Goal: Ask a question

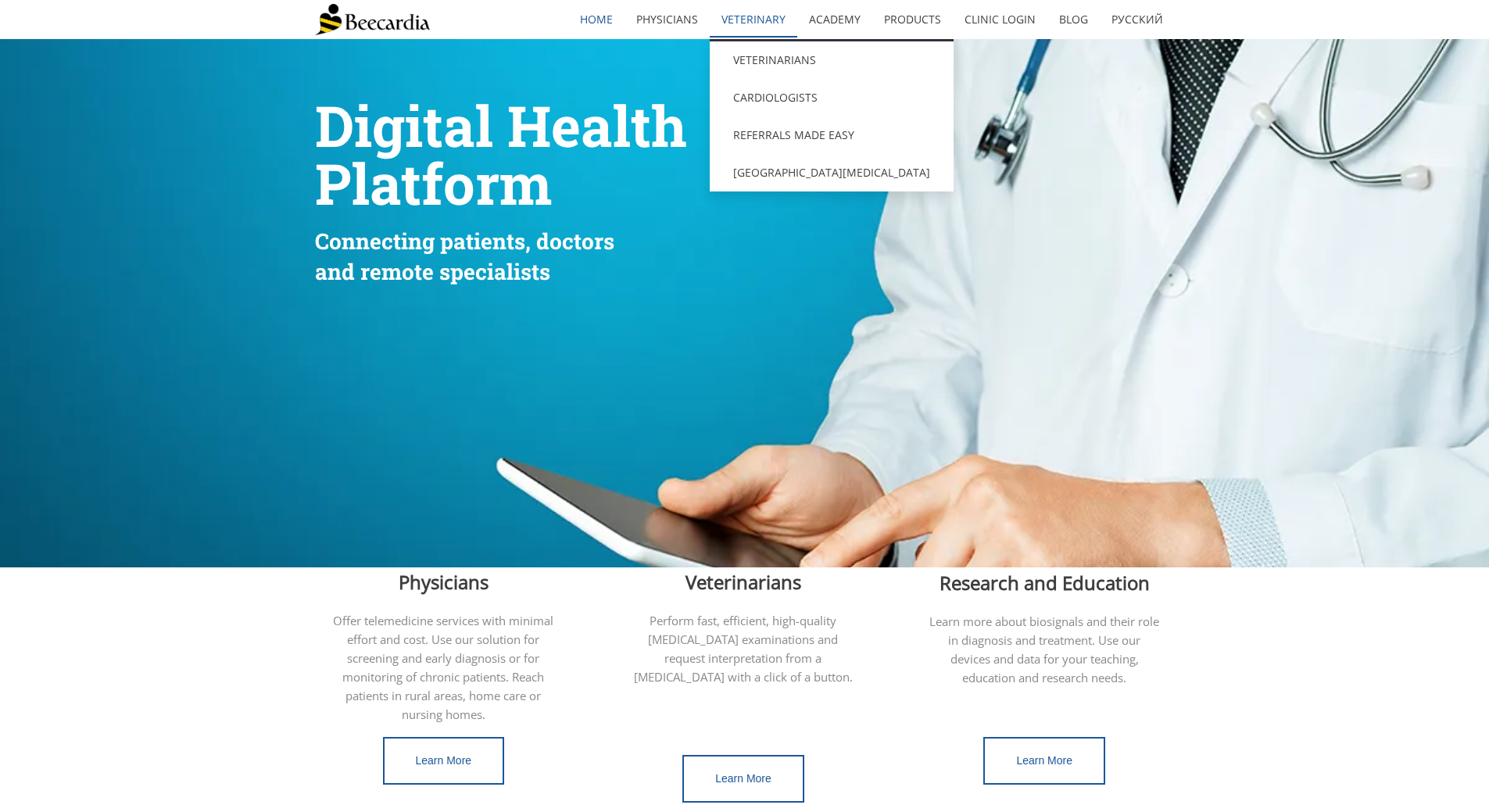
click at [754, 12] on link "Veterinary" at bounding box center [753, 19] width 88 height 36
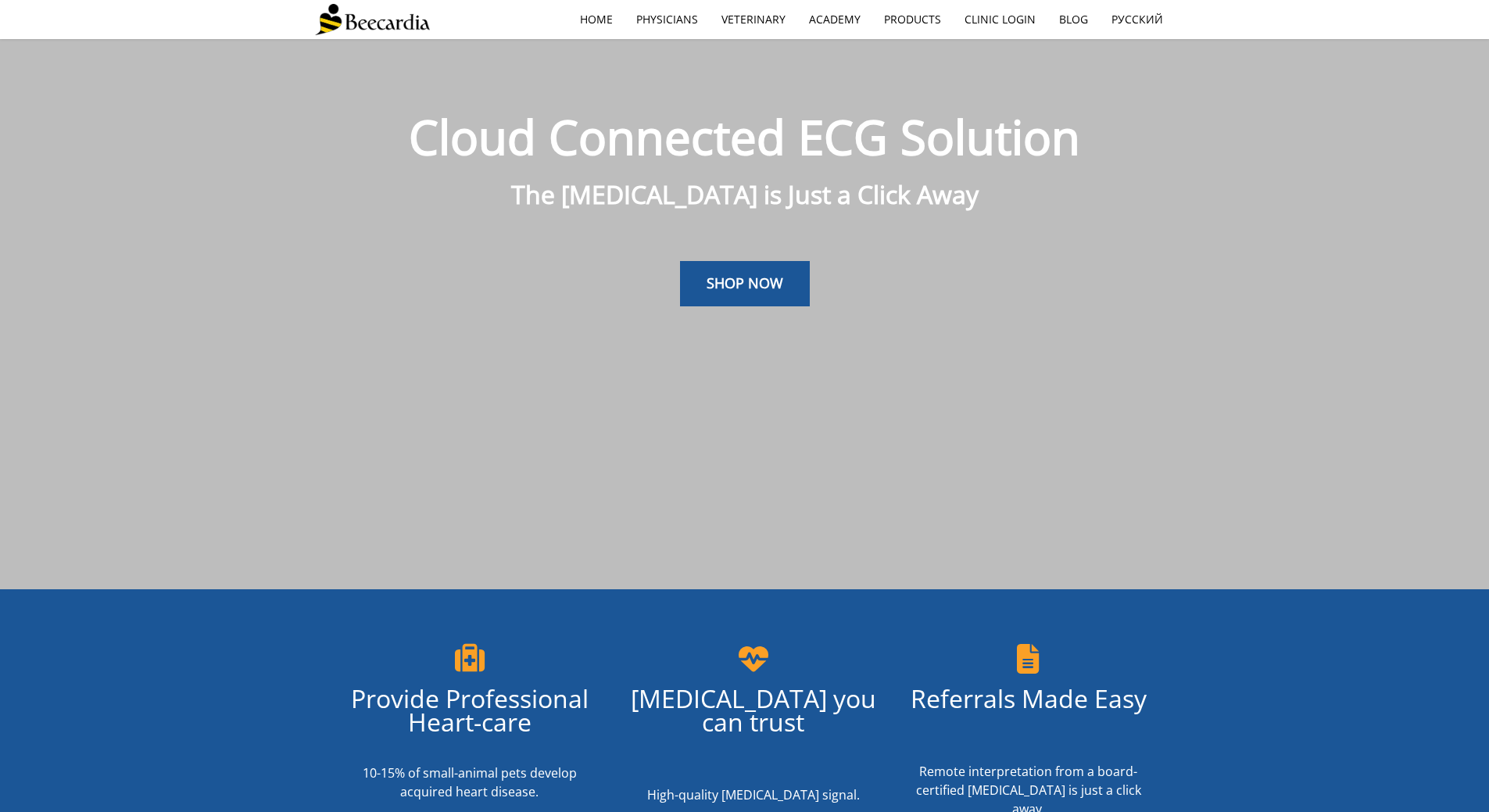
scroll to position [39, 0]
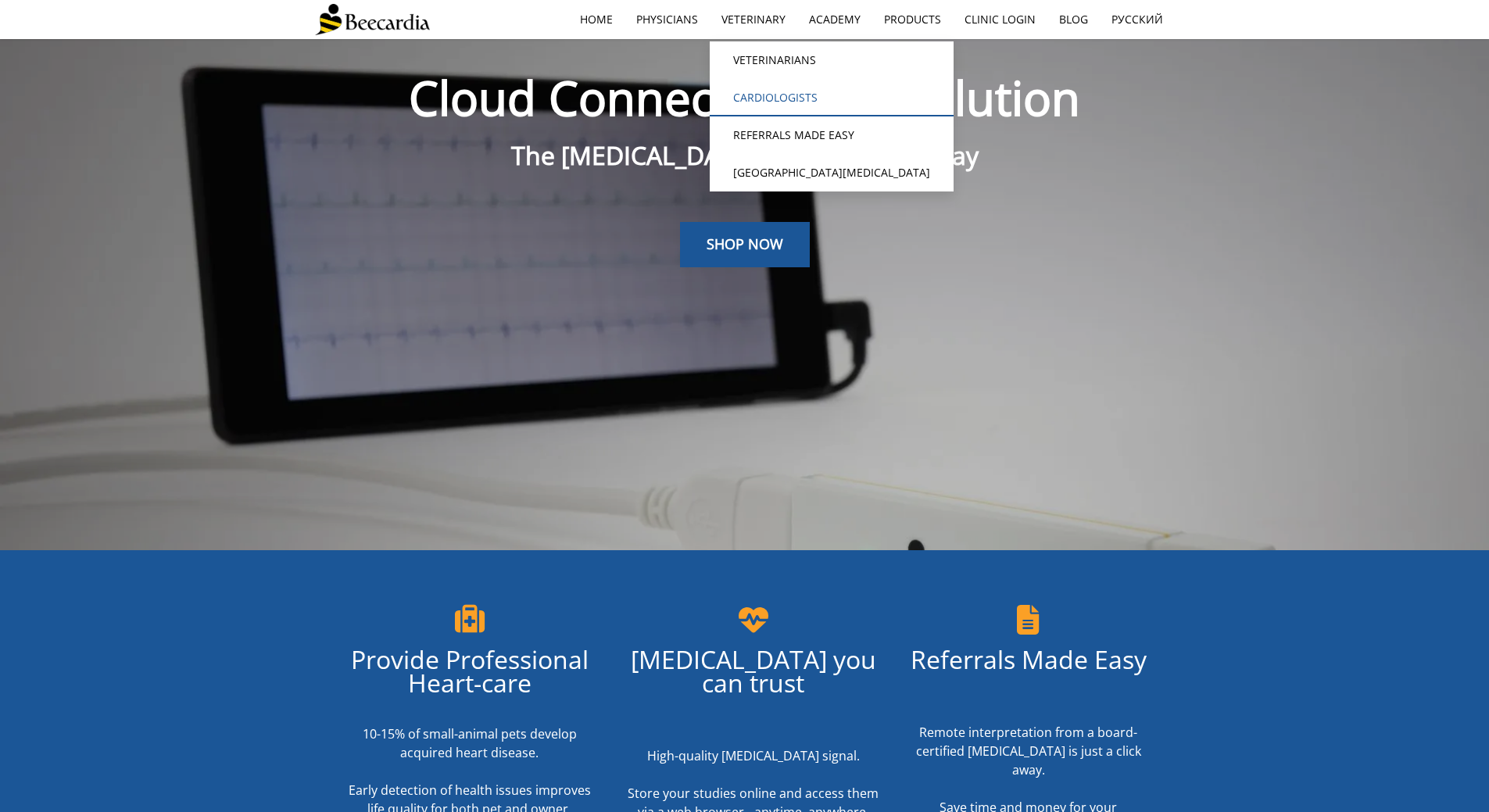
click at [777, 92] on link "Cardiologists" at bounding box center [831, 97] width 244 height 37
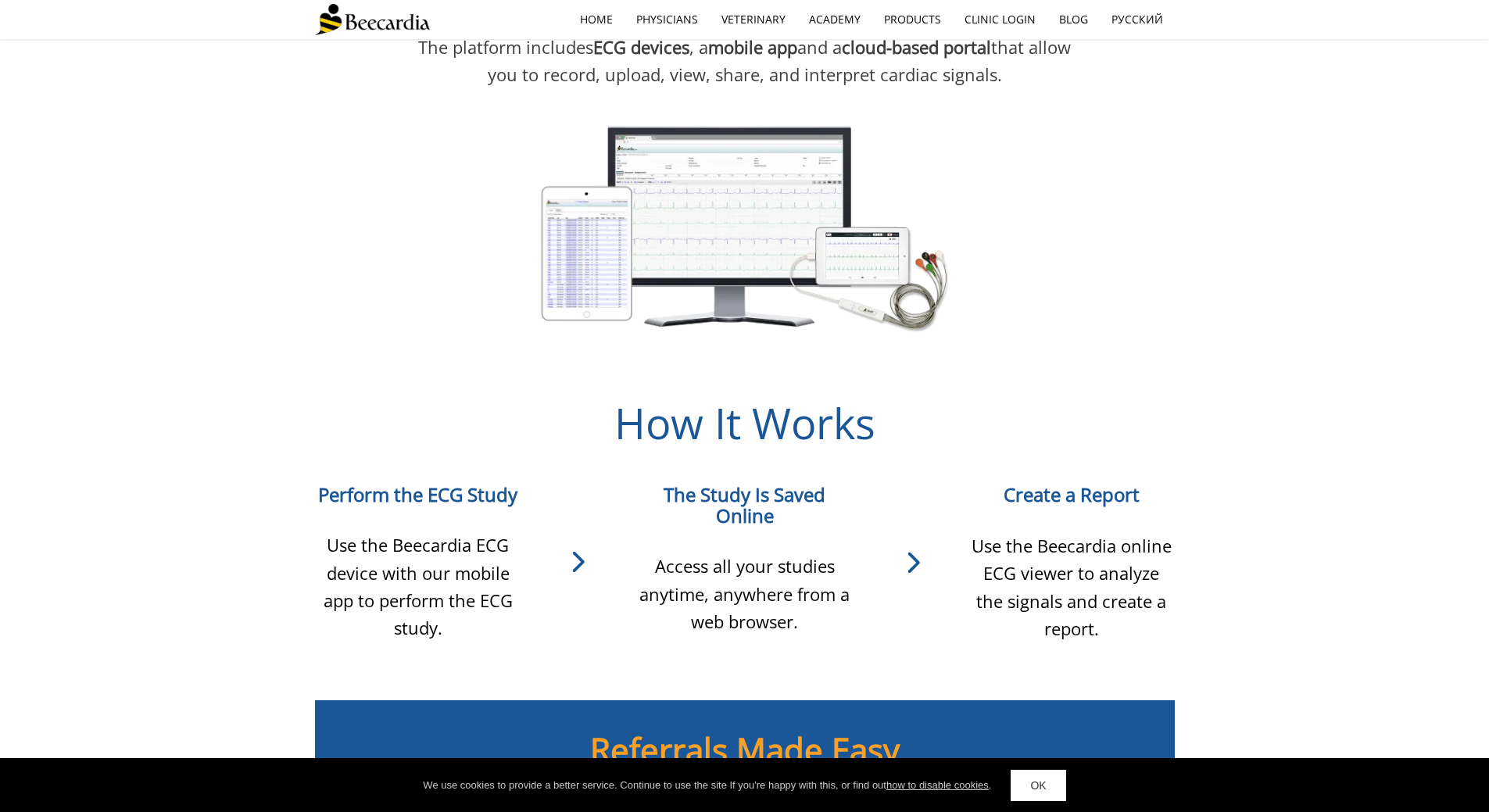
scroll to position [567, 0]
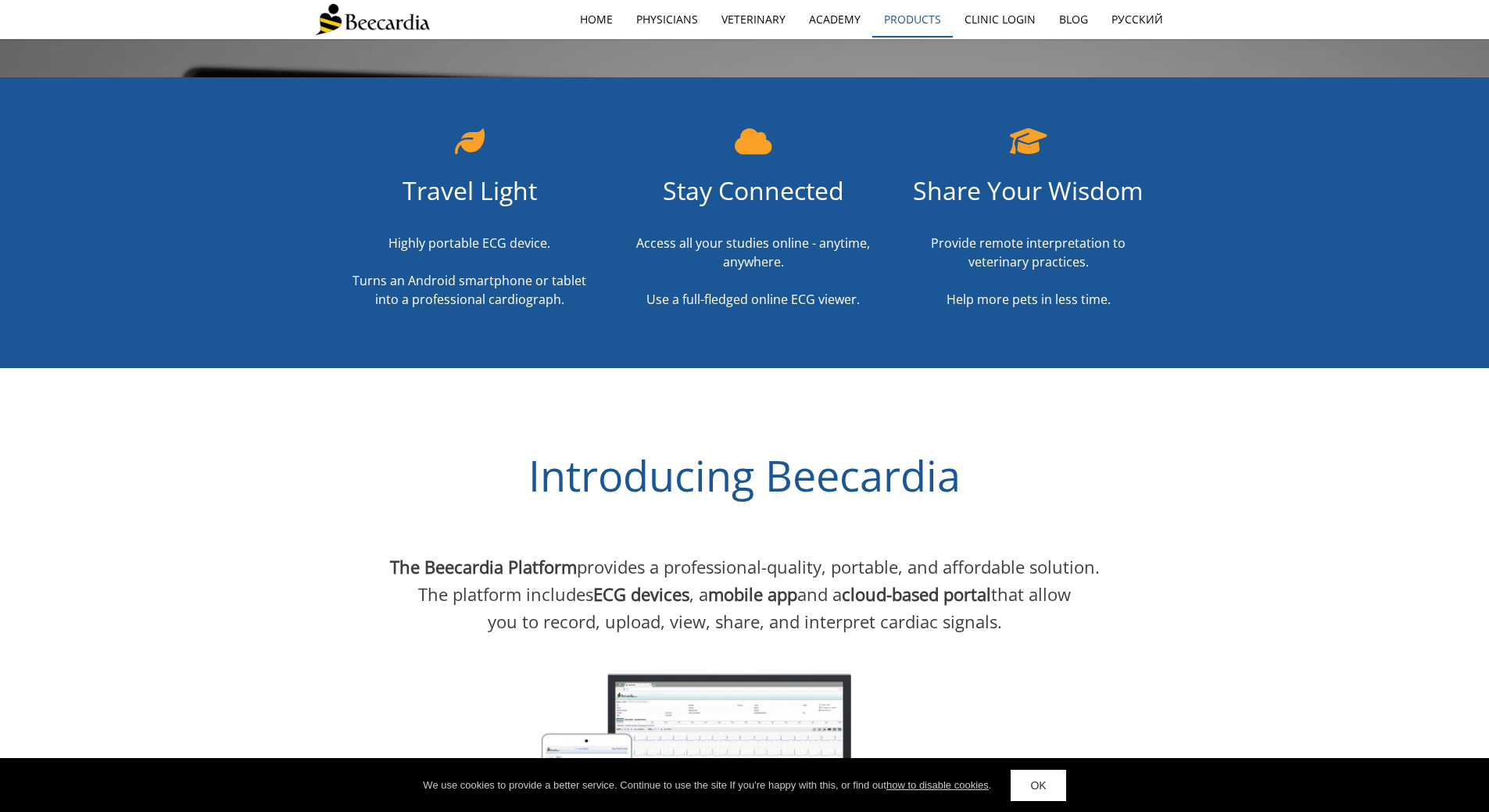
click at [910, 21] on link "Products" at bounding box center [913, 19] width 81 height 36
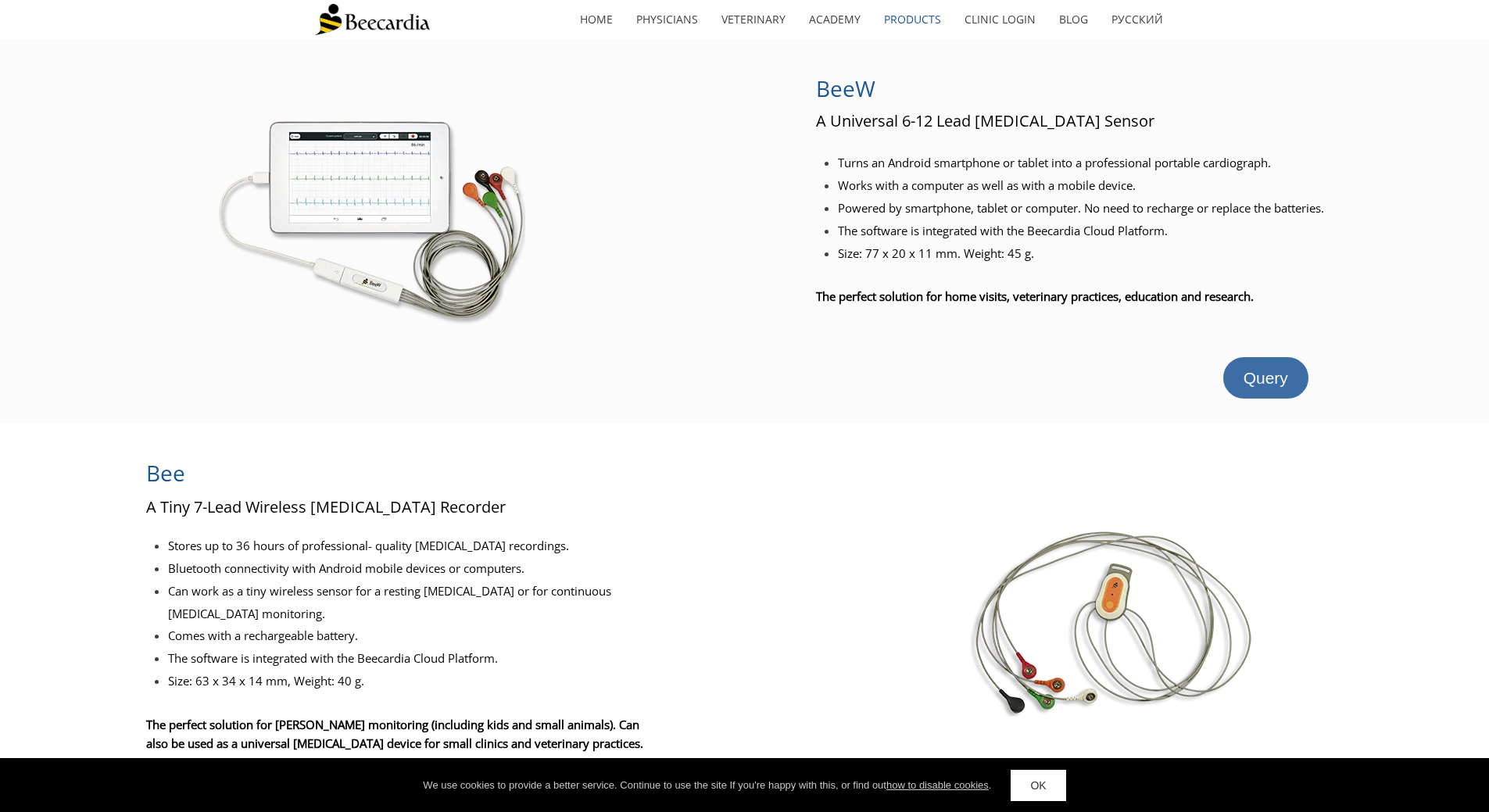
click at [1263, 371] on span "Query" at bounding box center [1266, 378] width 44 height 18
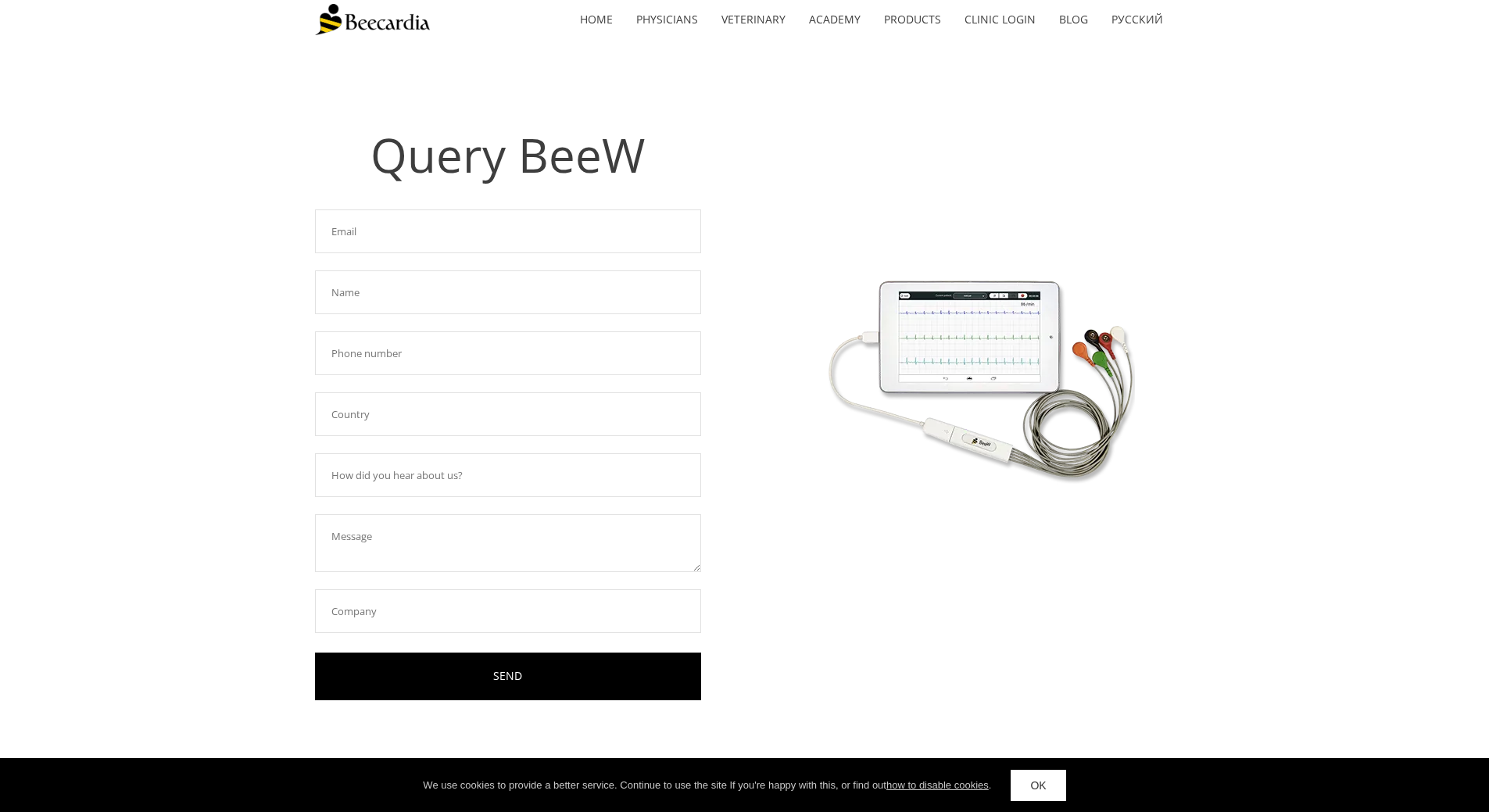
click at [477, 237] on input "text" at bounding box center [508, 231] width 386 height 44
click at [367, 18] on img at bounding box center [372, 19] width 115 height 31
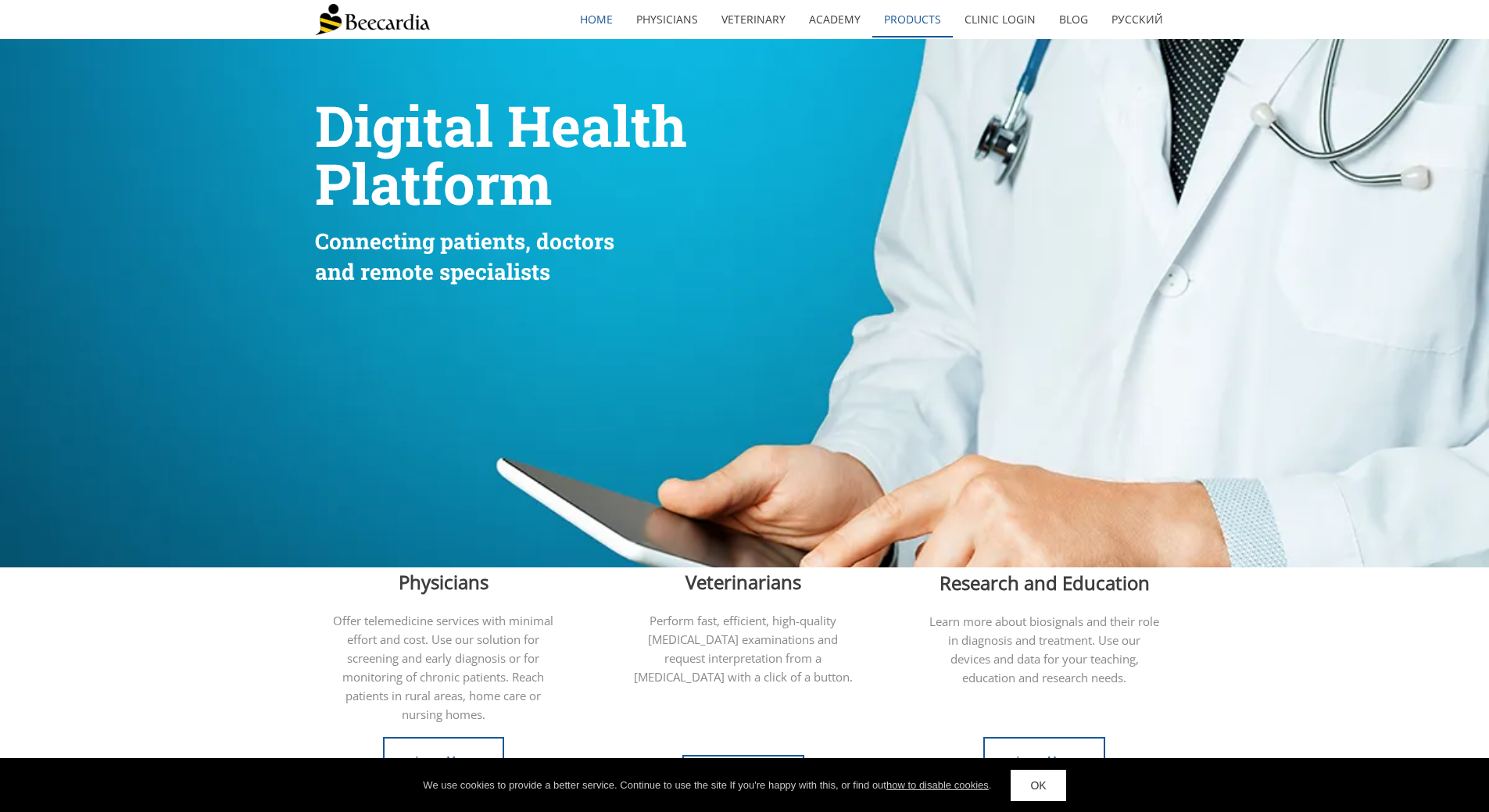
click at [936, 12] on link "Products" at bounding box center [913, 19] width 81 height 36
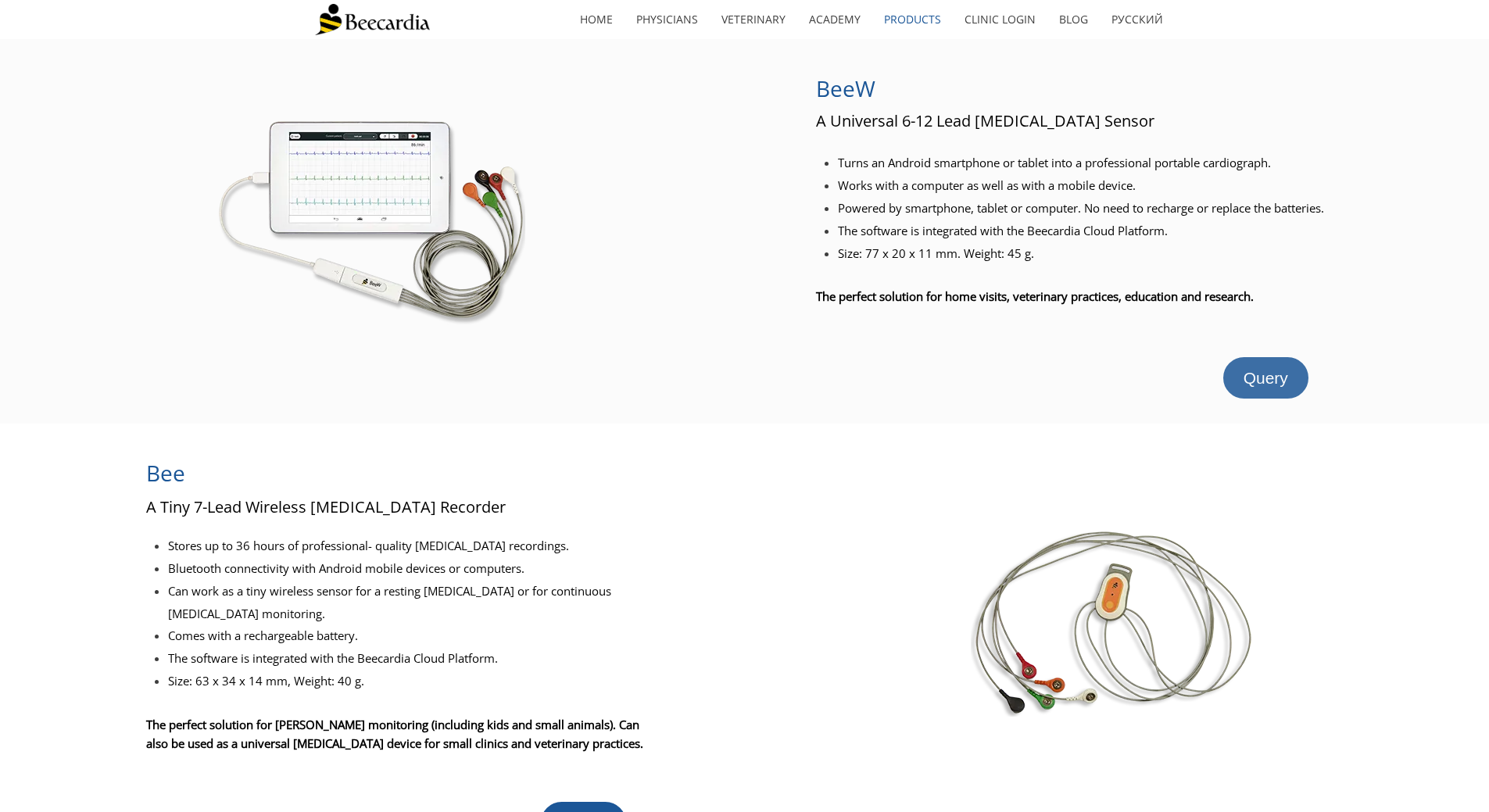
click at [1278, 378] on span "Query" at bounding box center [1266, 378] width 44 height 18
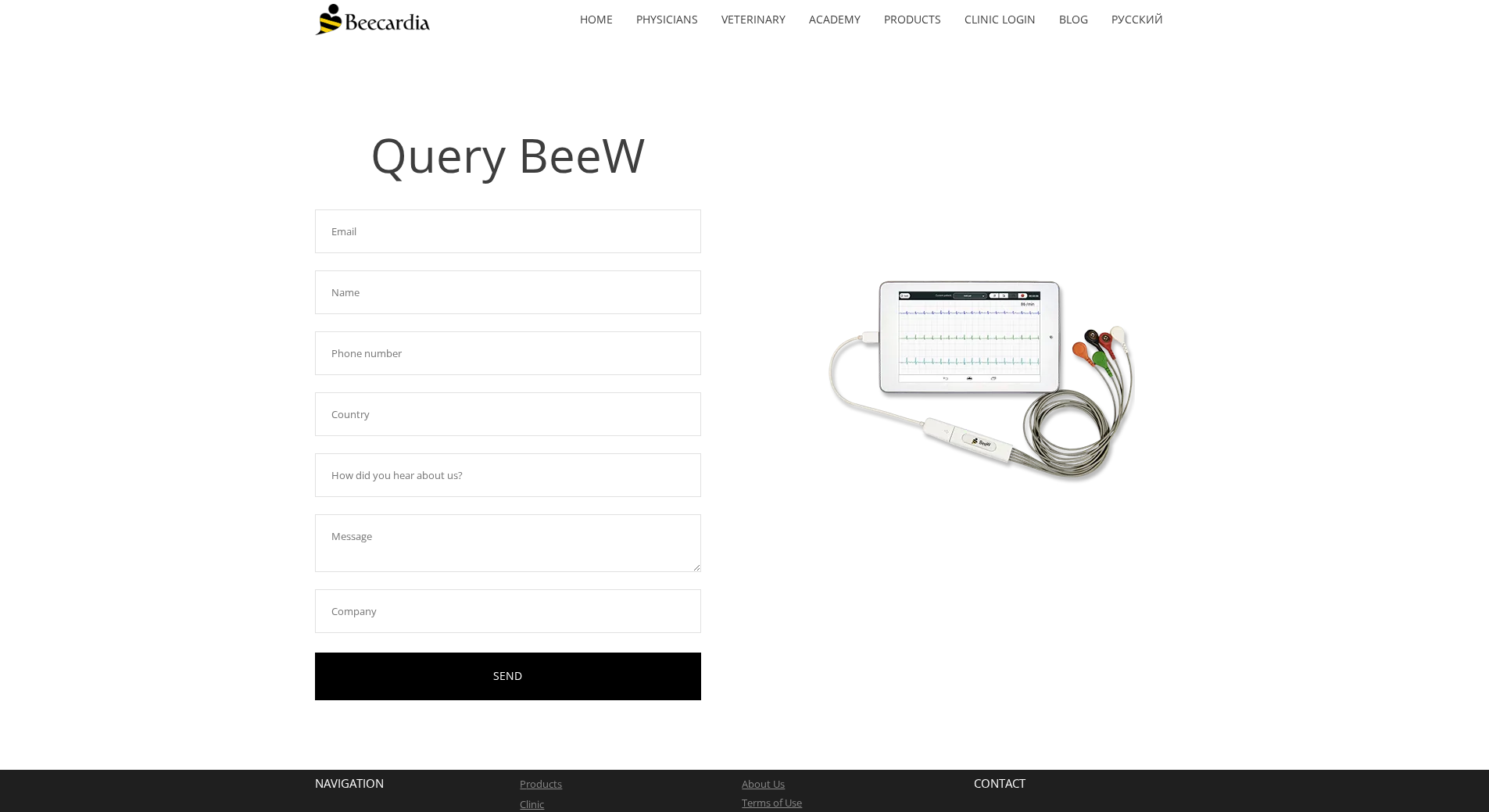
click at [480, 235] on input "text" at bounding box center [508, 231] width 386 height 44
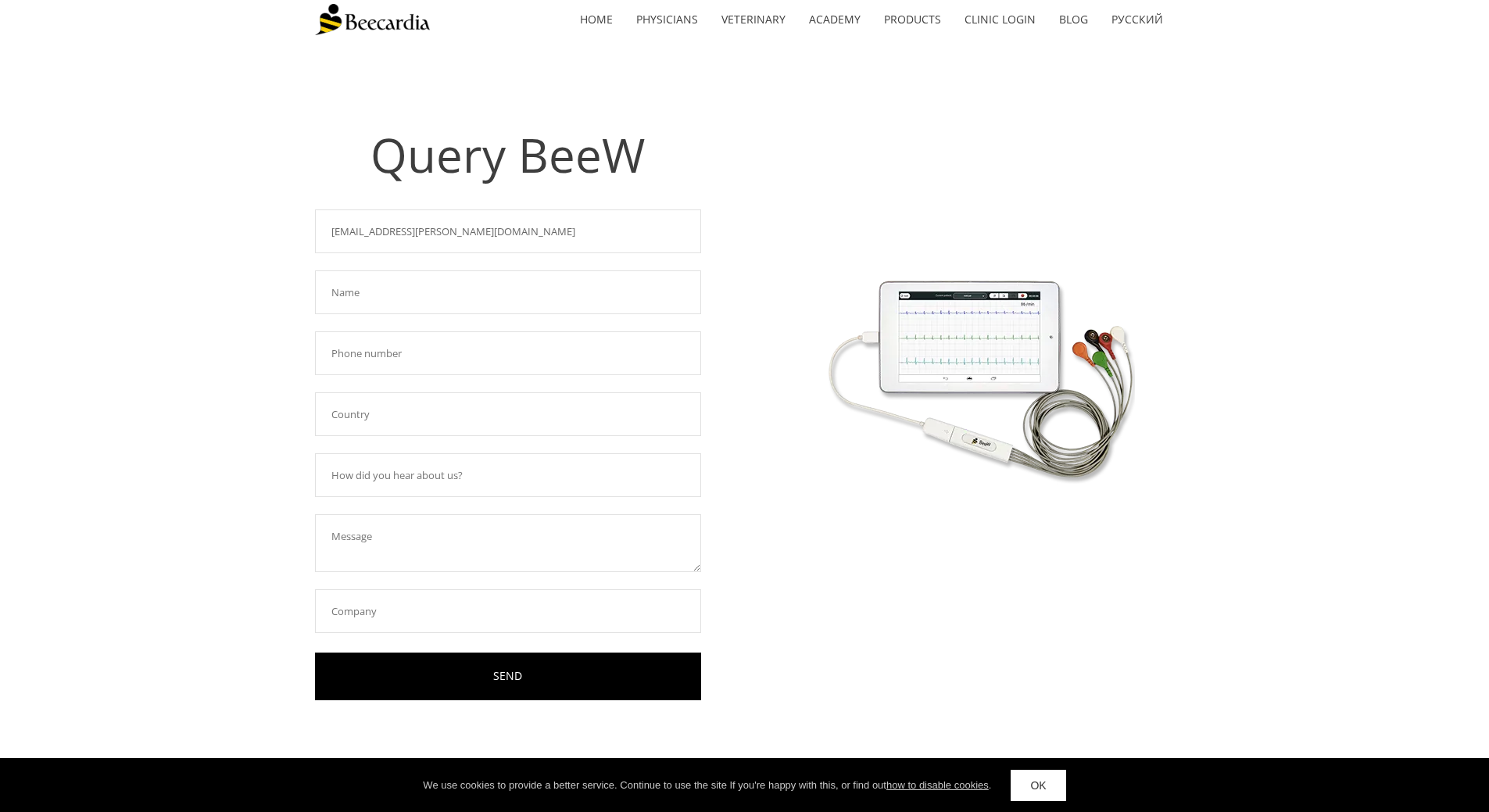
type input "[EMAIL_ADDRESS][PERSON_NAME][DOMAIN_NAME]"
click at [453, 280] on input "text" at bounding box center [508, 292] width 386 height 44
type input "[PERSON_NAME]"
type input "[PHONE_NUMBER]"
click at [443, 424] on input "text" at bounding box center [508, 414] width 386 height 44
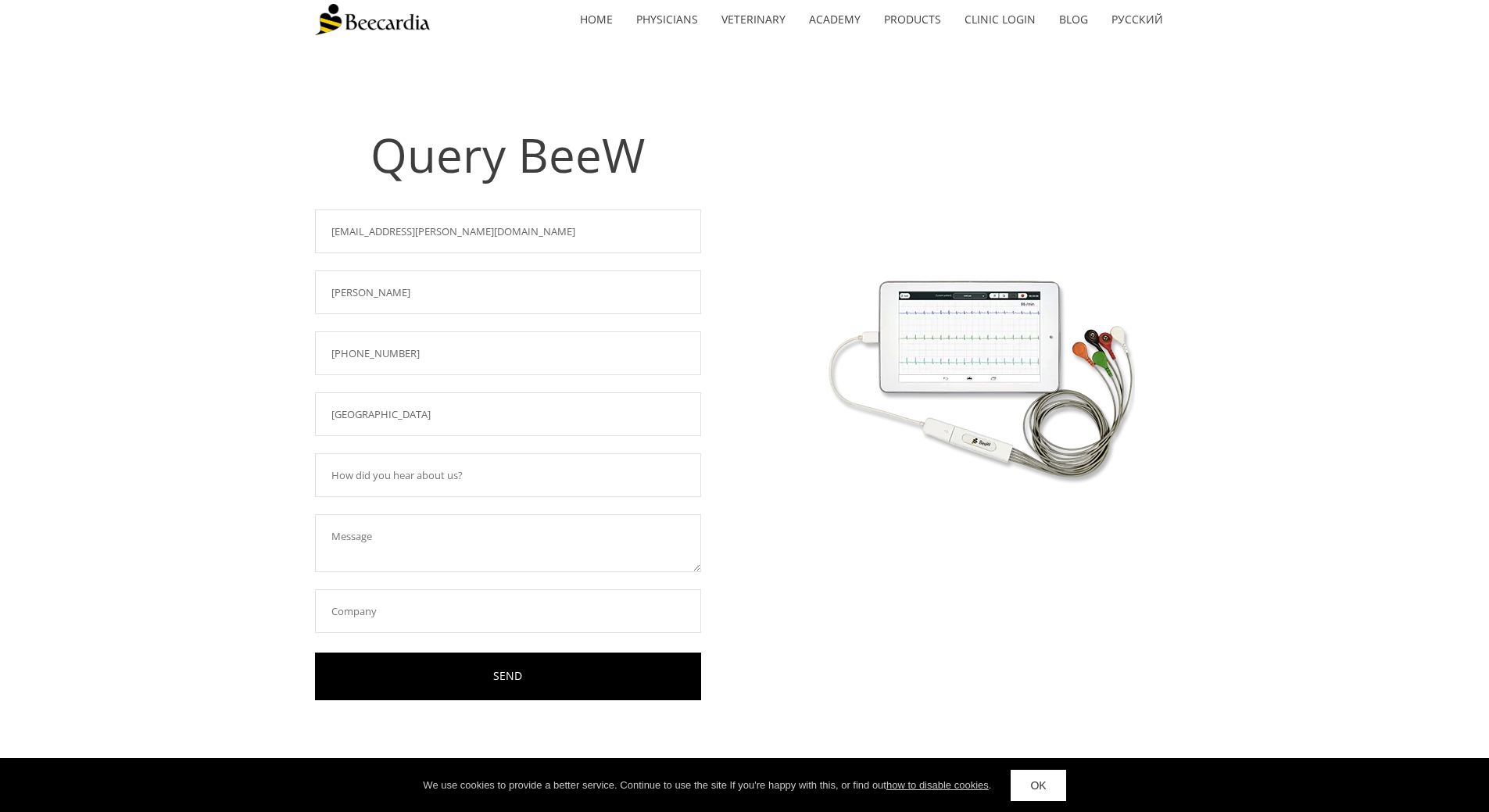
type input "[GEOGRAPHIC_DATA]"
click at [443, 472] on input "text" at bounding box center [508, 475] width 386 height 44
type input "In Hospital"
click at [458, 529] on textarea at bounding box center [508, 543] width 386 height 58
type textarea "Hello! We are needing to purchase the 12 lead for our machine. Thank you!"
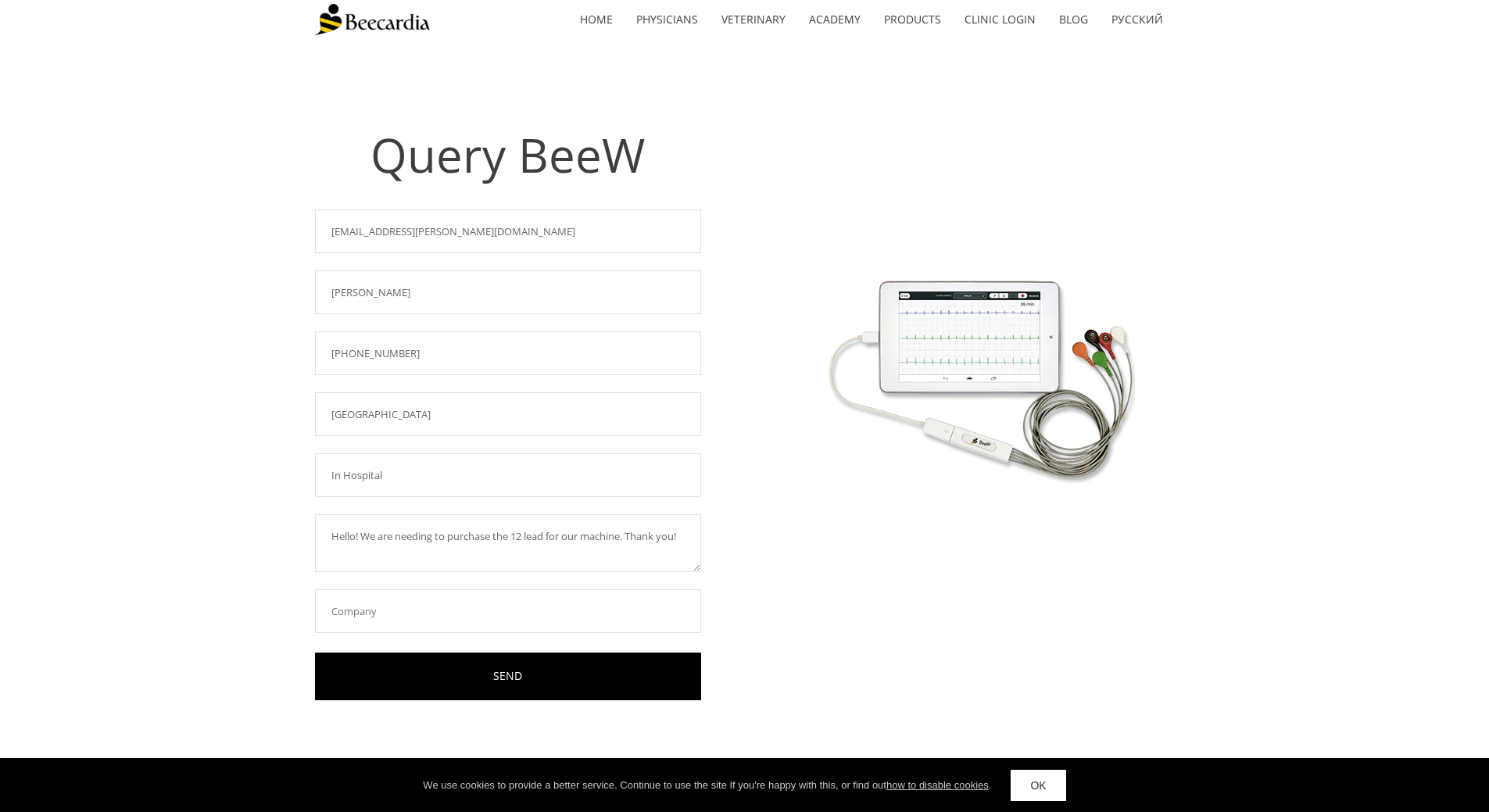
click at [458, 605] on input "text" at bounding box center [508, 610] width 386 height 44
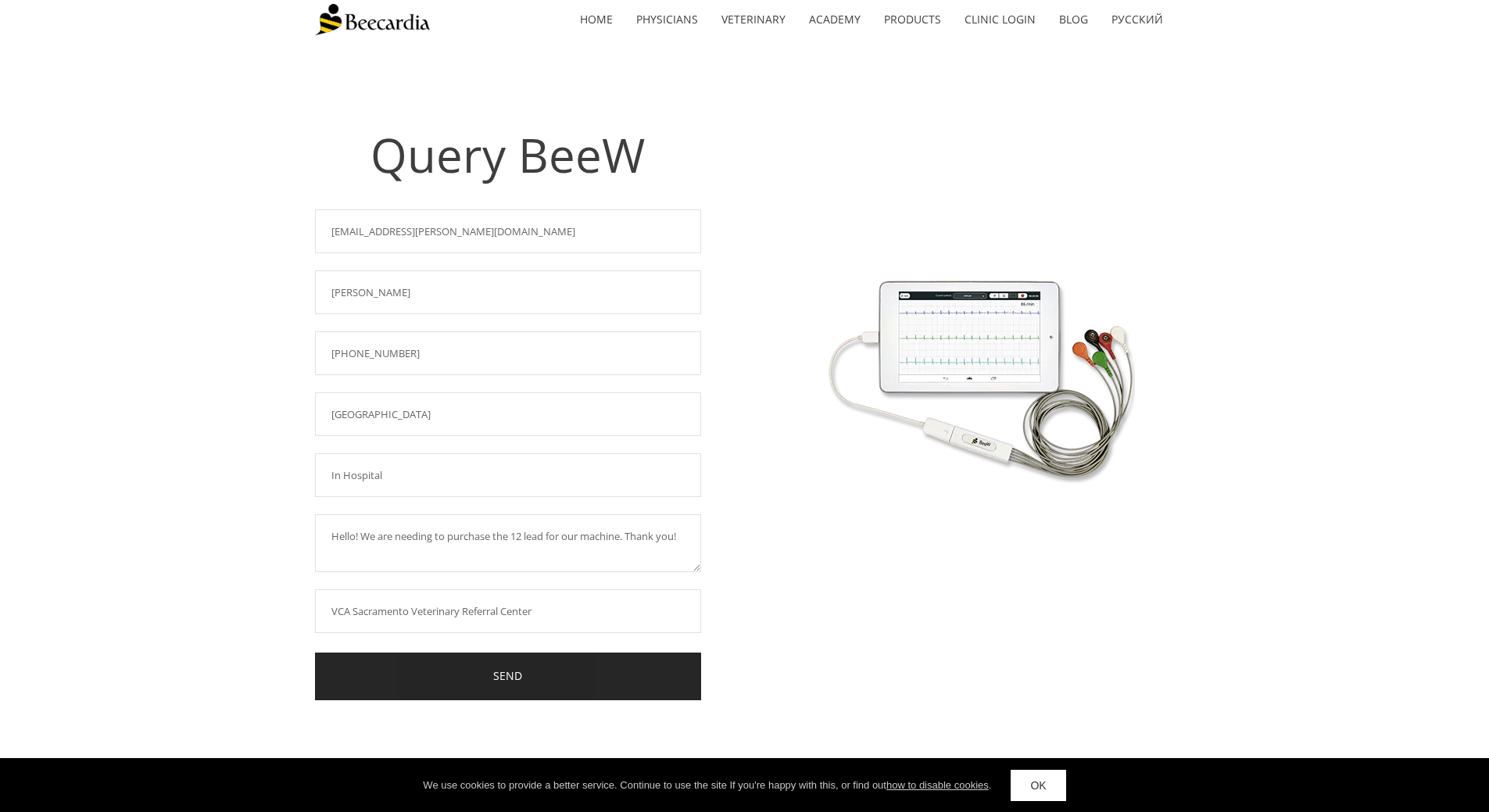
type input "VCA Sacramento Veterinary Referral Center"
click at [576, 681] on link "SEND" at bounding box center [508, 676] width 386 height 47
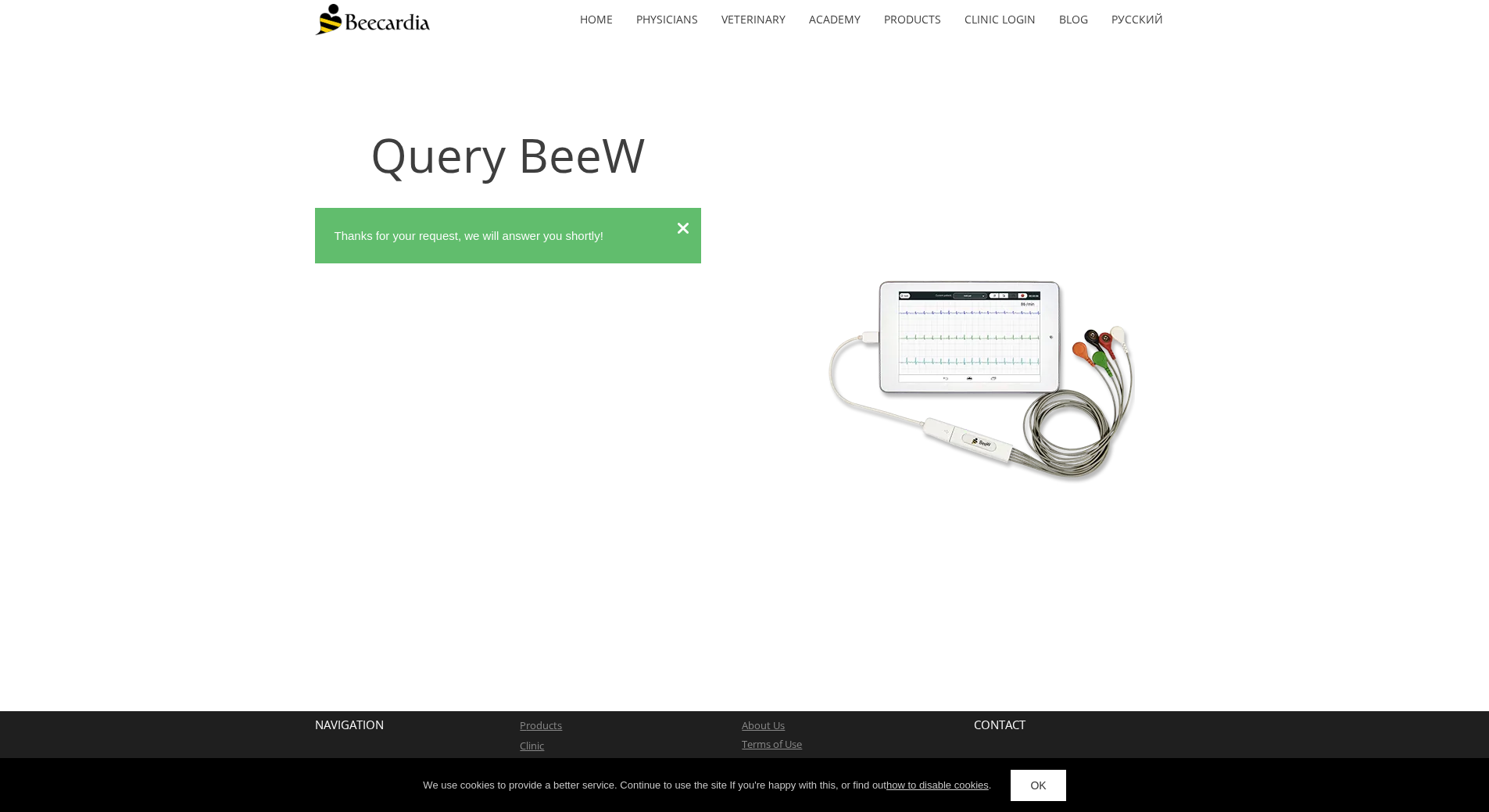
click at [681, 229] on icon at bounding box center [683, 228] width 13 height 17
